Goal: Ask a question

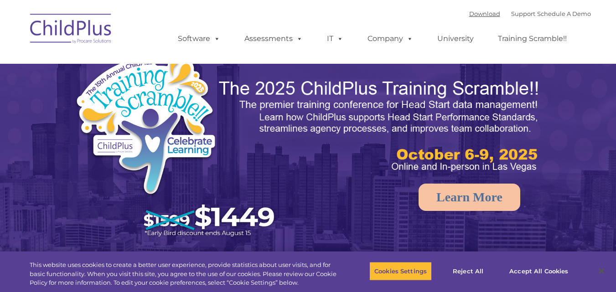
select select "MEDIUM"
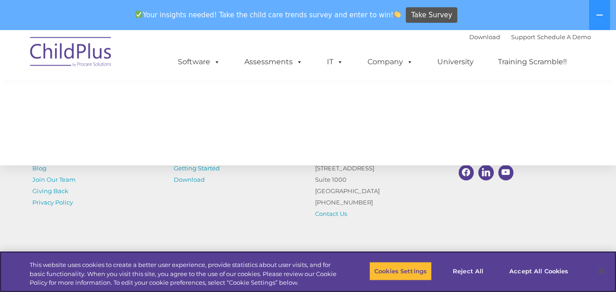
scroll to position [1084, 0]
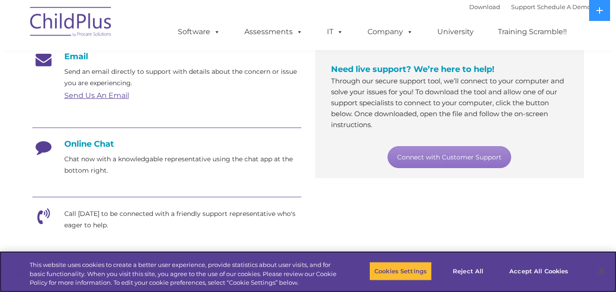
scroll to position [167, 0]
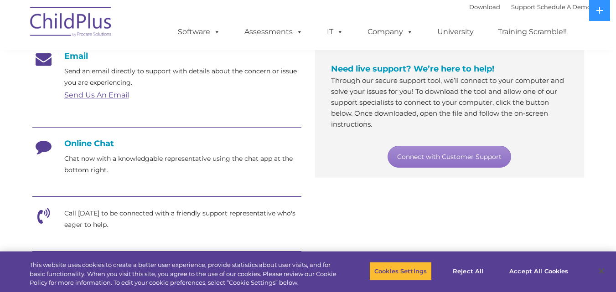
click at [94, 146] on h4 "Online Chat" at bounding box center [166, 144] width 269 height 10
click at [40, 151] on icon at bounding box center [43, 150] width 23 height 23
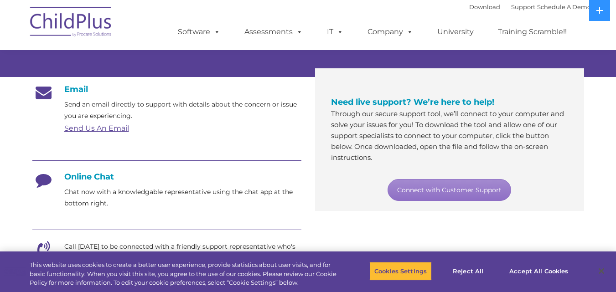
scroll to position [132, 0]
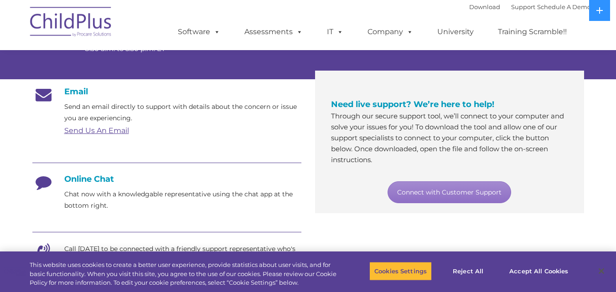
click at [518, 197] on div "Connect with Customer Support" at bounding box center [449, 193] width 237 height 22
click at [469, 184] on link "Connect with Customer Support" at bounding box center [450, 193] width 124 height 22
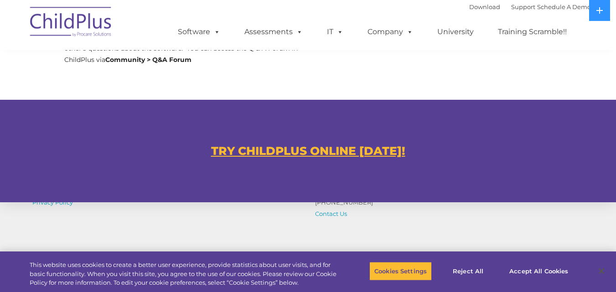
scroll to position [500, 0]
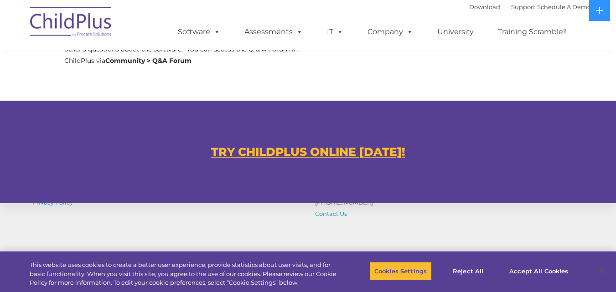
click at [317, 150] on u "TRY CHILDPLUS ONLINE TODAY!" at bounding box center [308, 152] width 194 height 14
